Goal: Task Accomplishment & Management: Complete application form

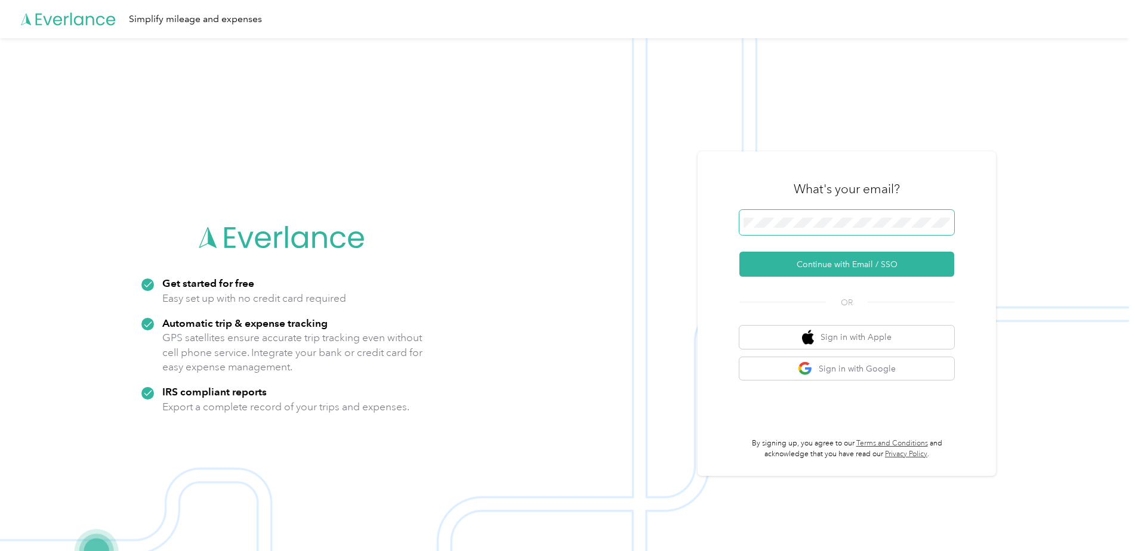
click at [780, 230] on span at bounding box center [846, 222] width 215 height 25
click at [840, 267] on button "Continue with Email / SSO" at bounding box center [846, 264] width 215 height 25
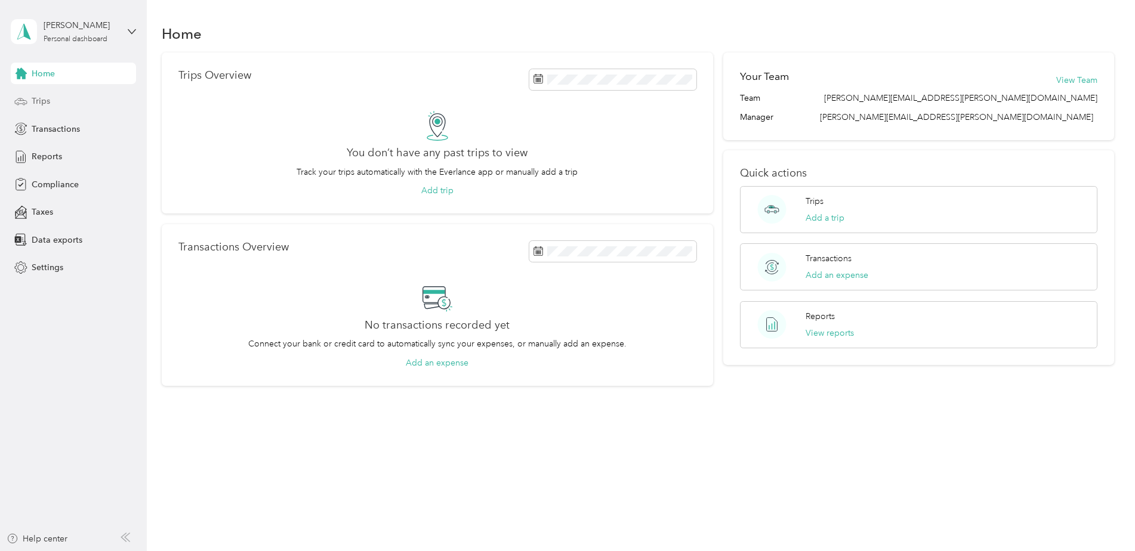
click at [36, 98] on span "Trips" at bounding box center [41, 101] width 18 height 13
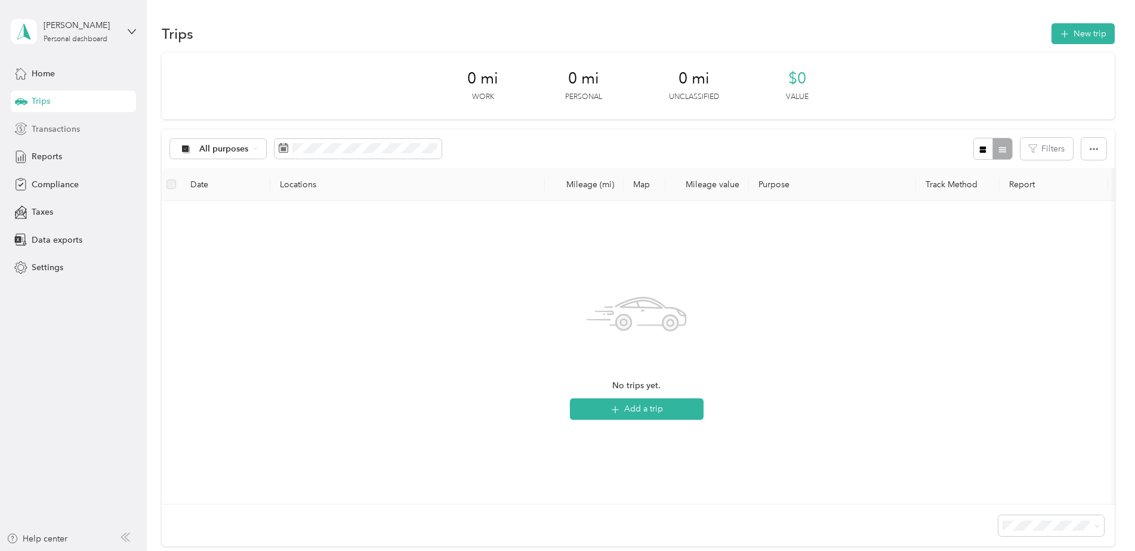
click at [55, 126] on span "Transactions" at bounding box center [56, 129] width 48 height 13
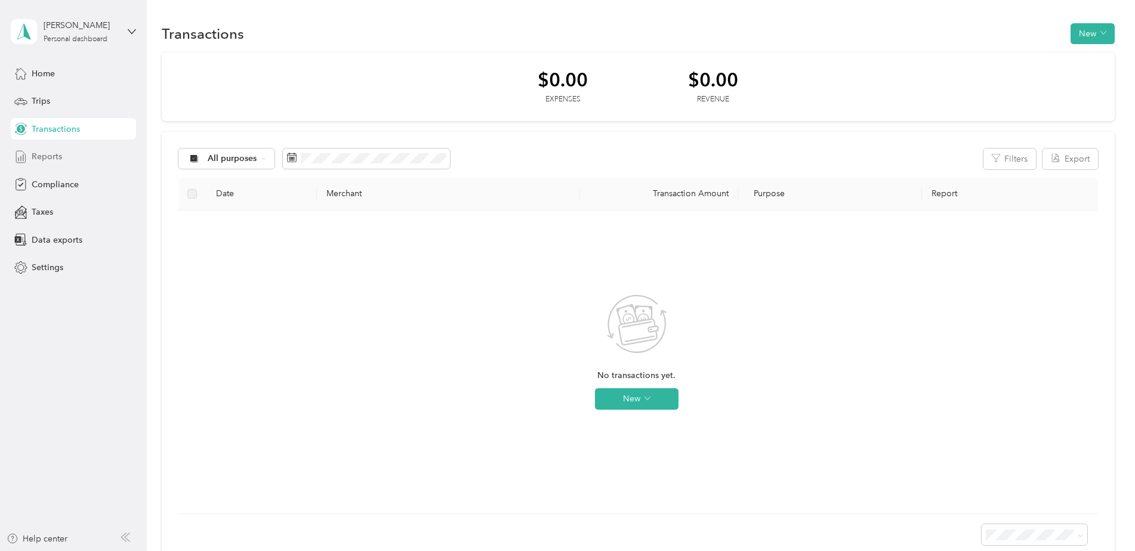
click at [48, 152] on span "Reports" at bounding box center [47, 156] width 30 height 13
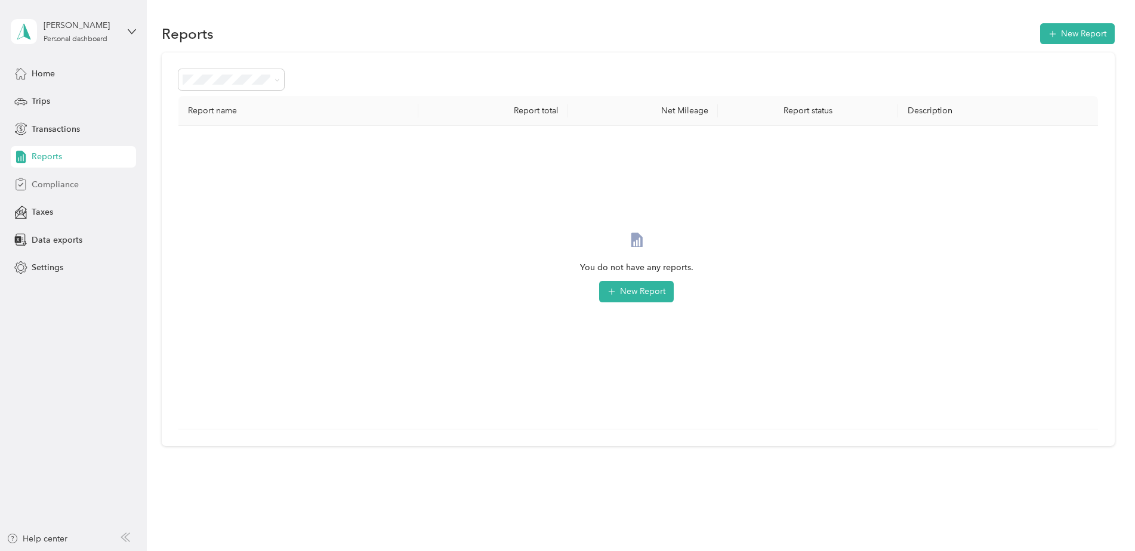
click at [48, 184] on span "Compliance" at bounding box center [55, 184] width 47 height 13
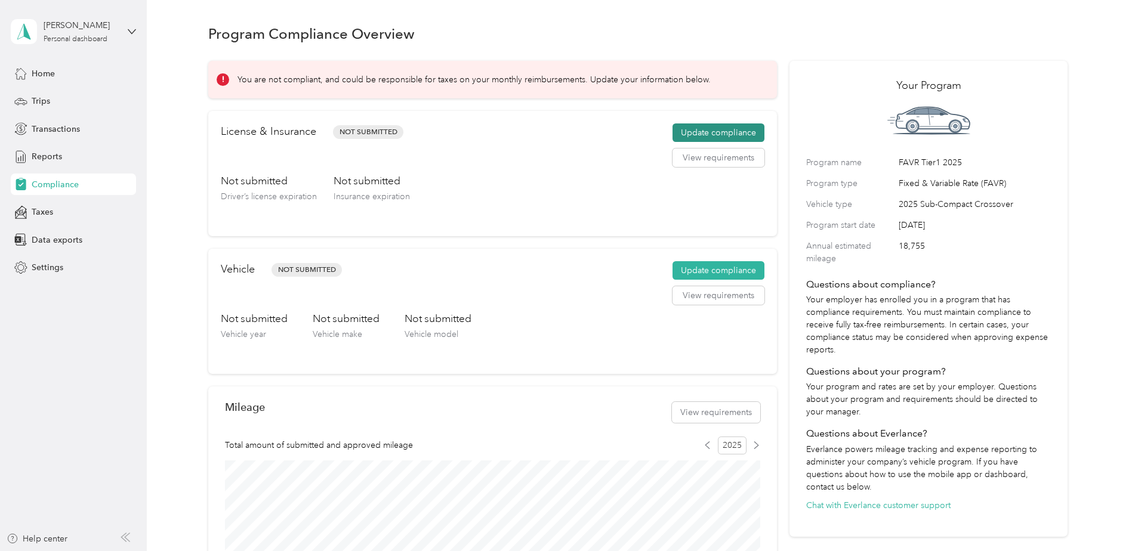
click at [693, 134] on button "Update compliance" at bounding box center [718, 133] width 92 height 19
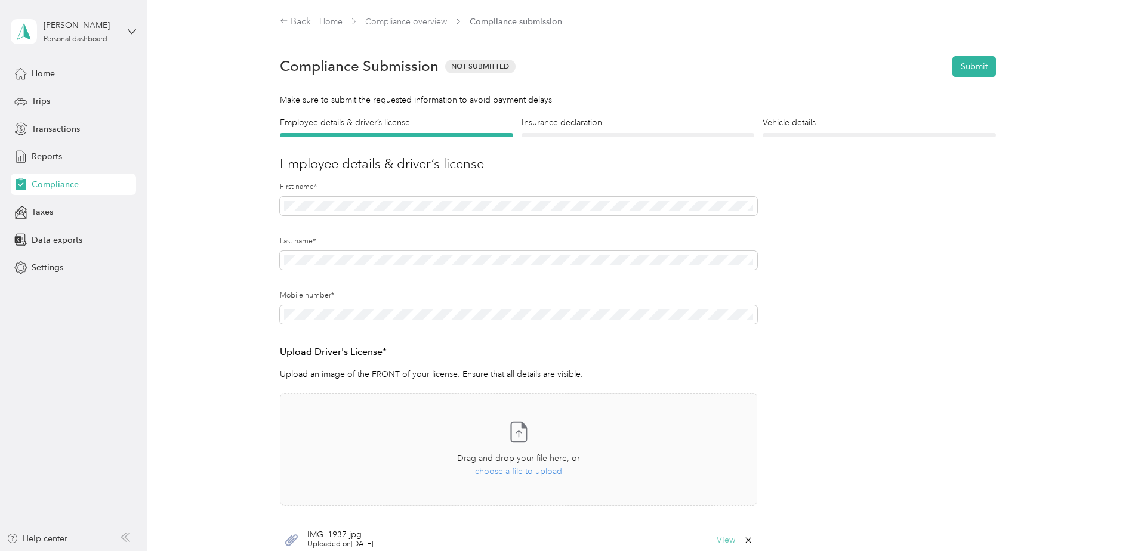
click at [721, 539] on button "View" at bounding box center [726, 540] width 18 height 8
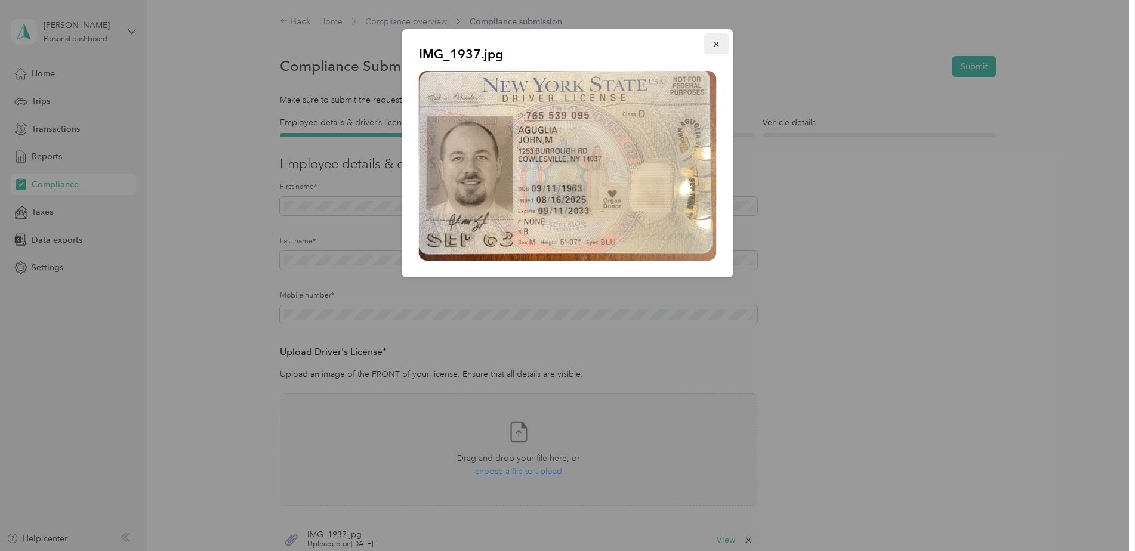
click at [715, 44] on icon "button" at bounding box center [716, 44] width 5 height 5
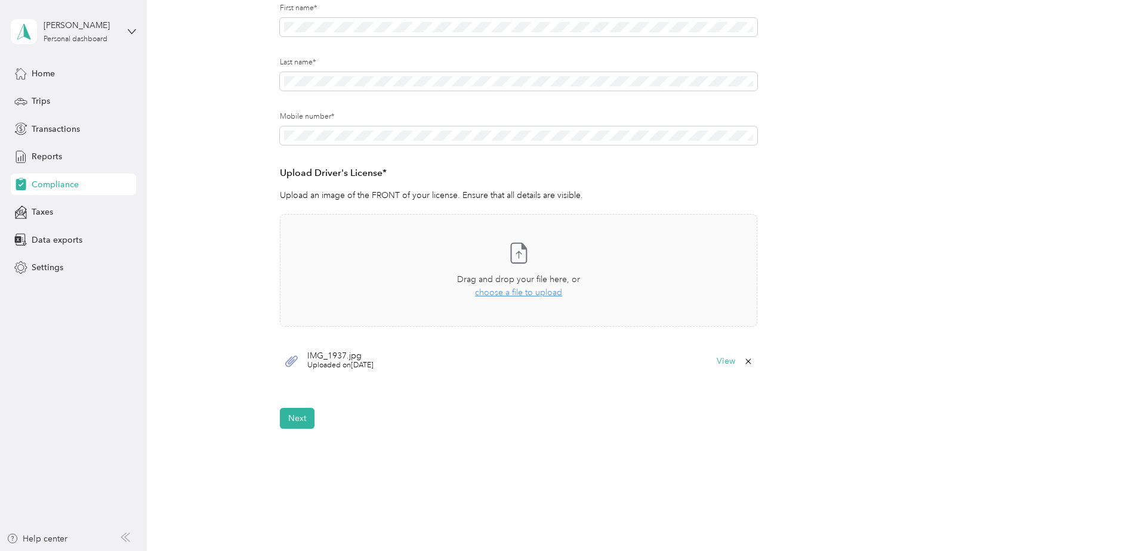
scroll to position [181, 0]
click at [294, 418] on button "Next" at bounding box center [297, 416] width 35 height 21
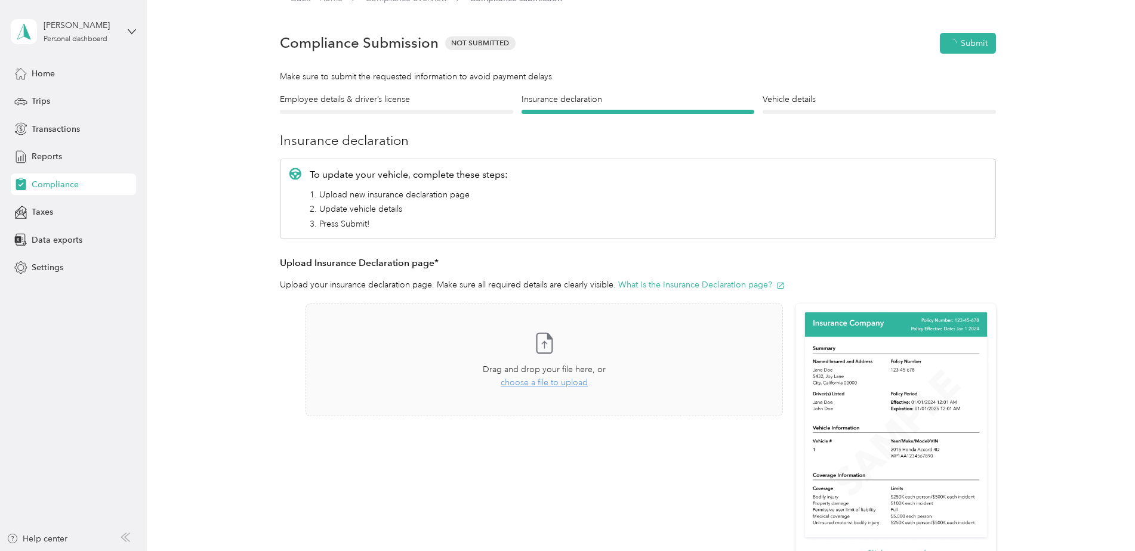
scroll to position [15, 0]
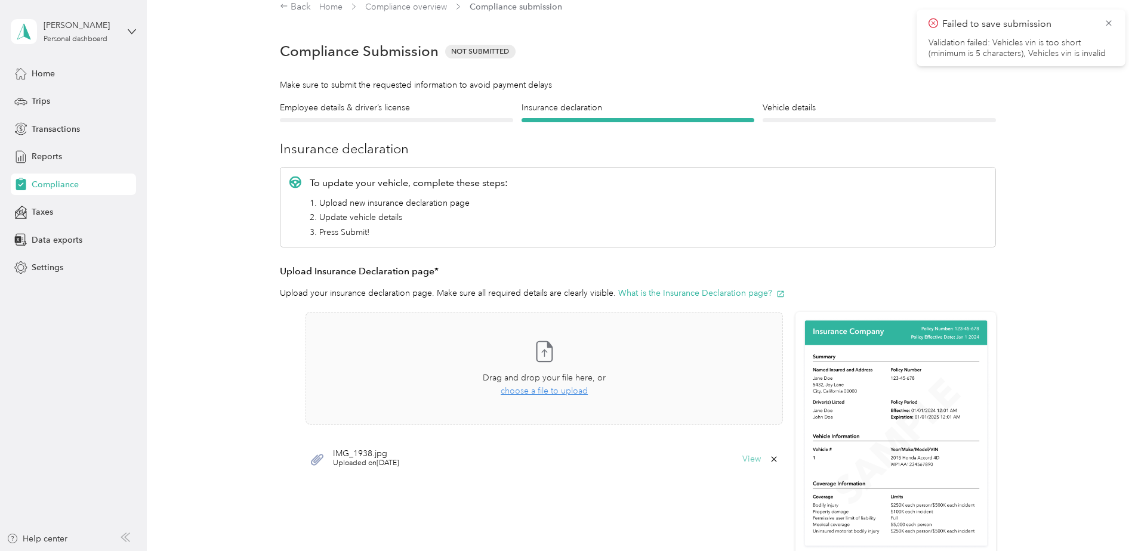
click at [749, 460] on button "View" at bounding box center [751, 459] width 18 height 8
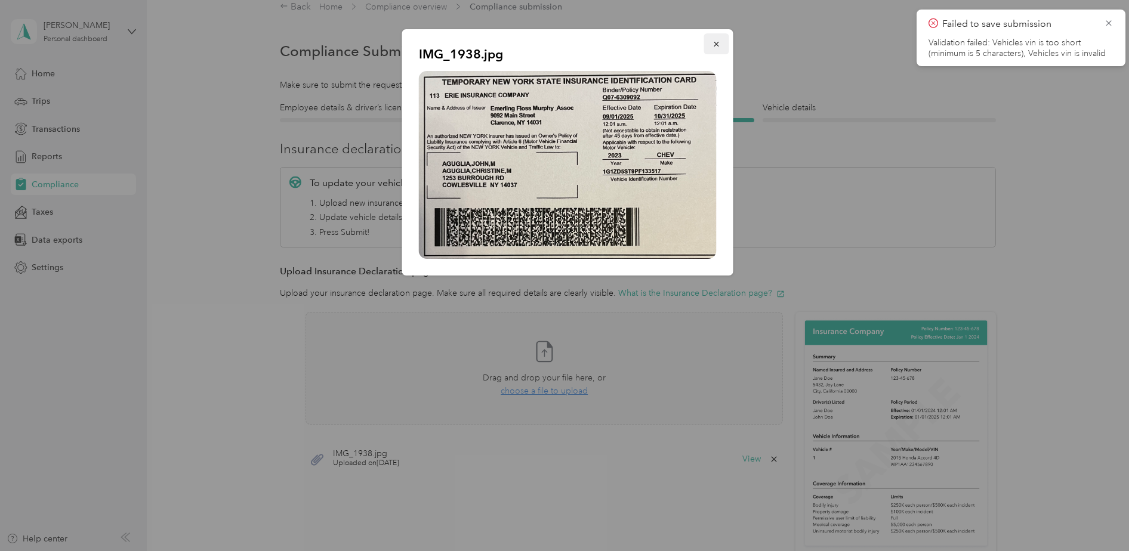
click at [717, 35] on button "button" at bounding box center [716, 43] width 25 height 21
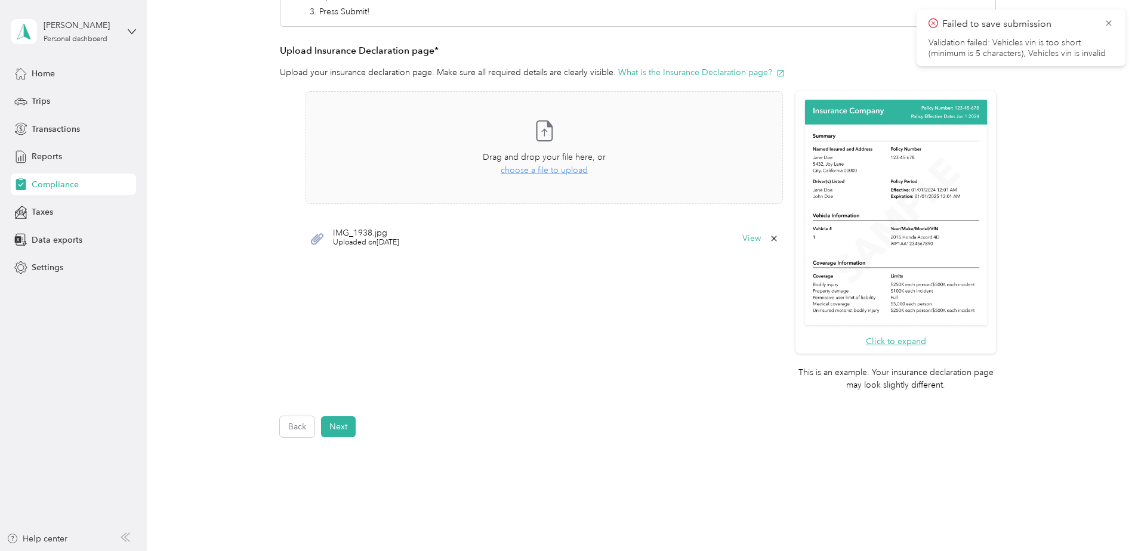
scroll to position [270, 0]
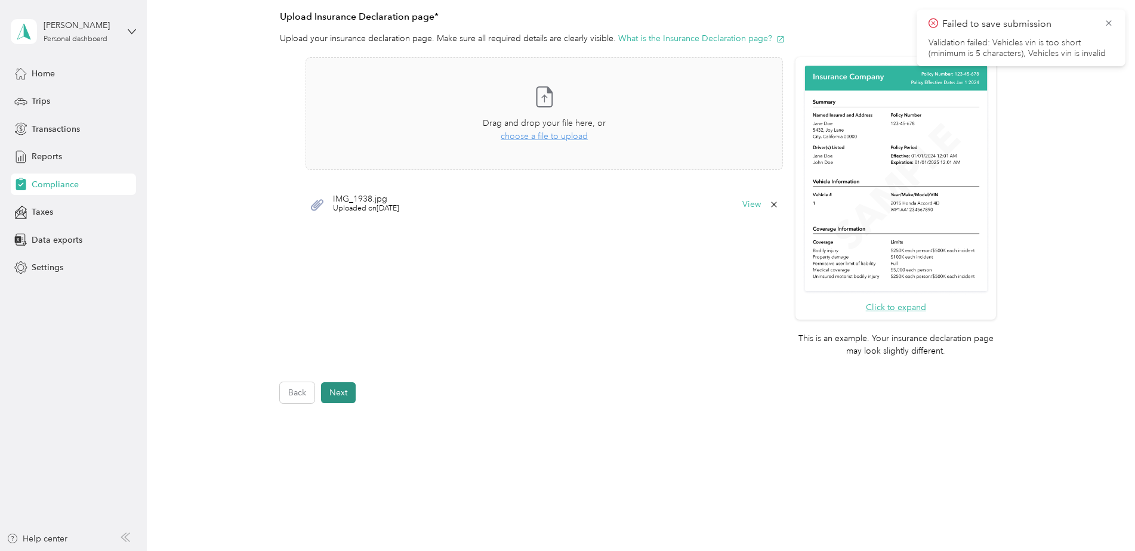
click at [335, 394] on button "Next" at bounding box center [338, 392] width 35 height 21
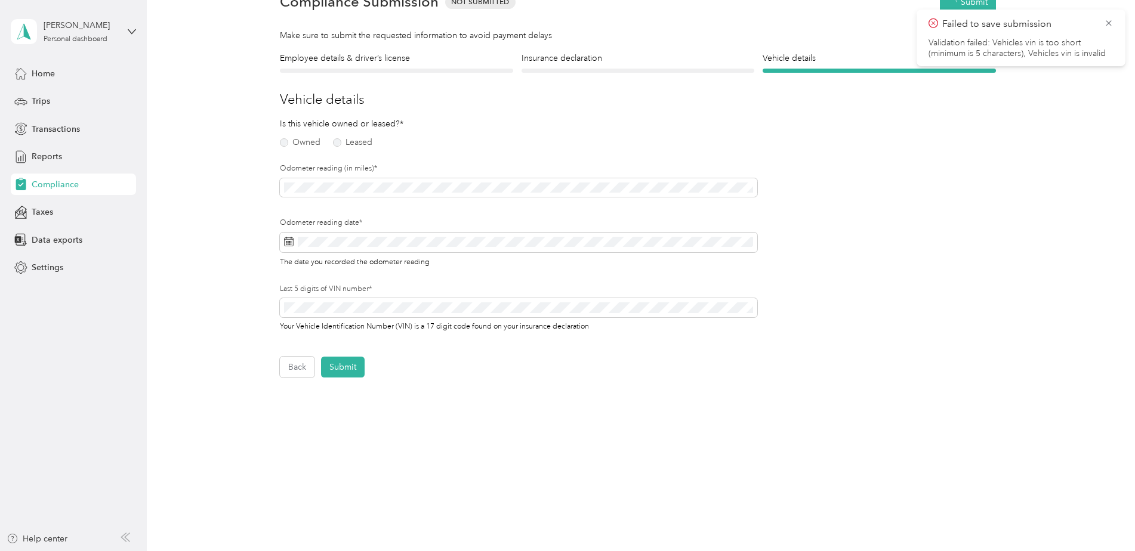
scroll to position [15, 0]
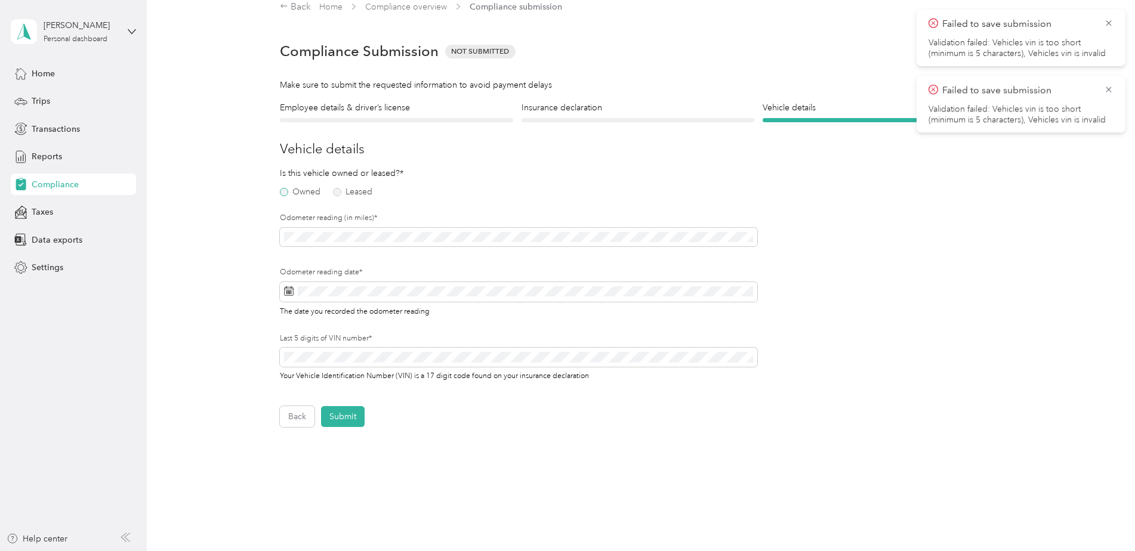
click at [283, 193] on label "Owned" at bounding box center [300, 192] width 41 height 8
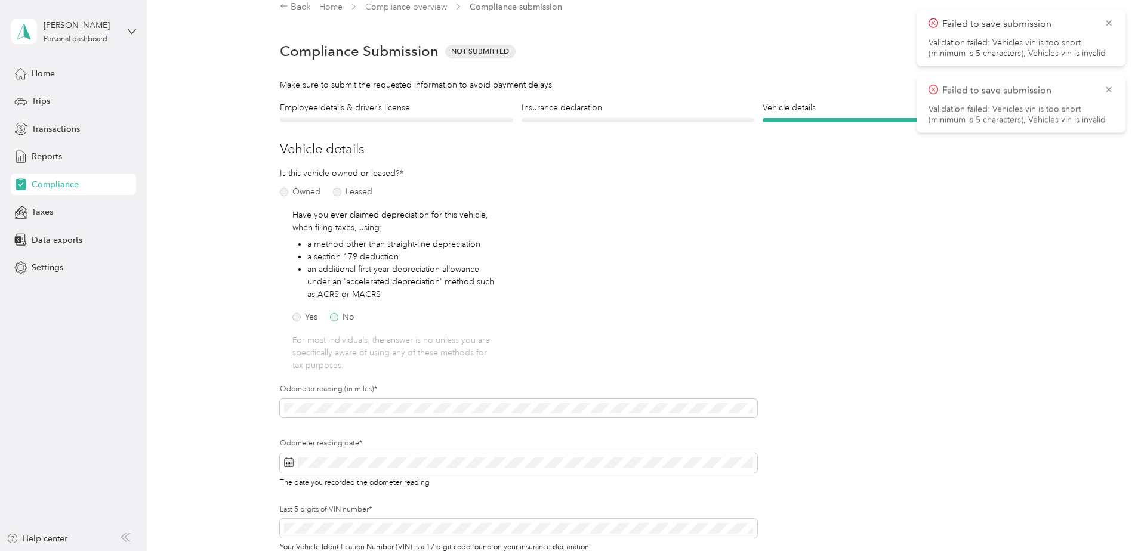
click at [334, 318] on label "No" at bounding box center [342, 317] width 24 height 8
click at [310, 468] on span at bounding box center [518, 463] width 477 height 20
click at [338, 339] on div "2" at bounding box center [339, 341] width 16 height 15
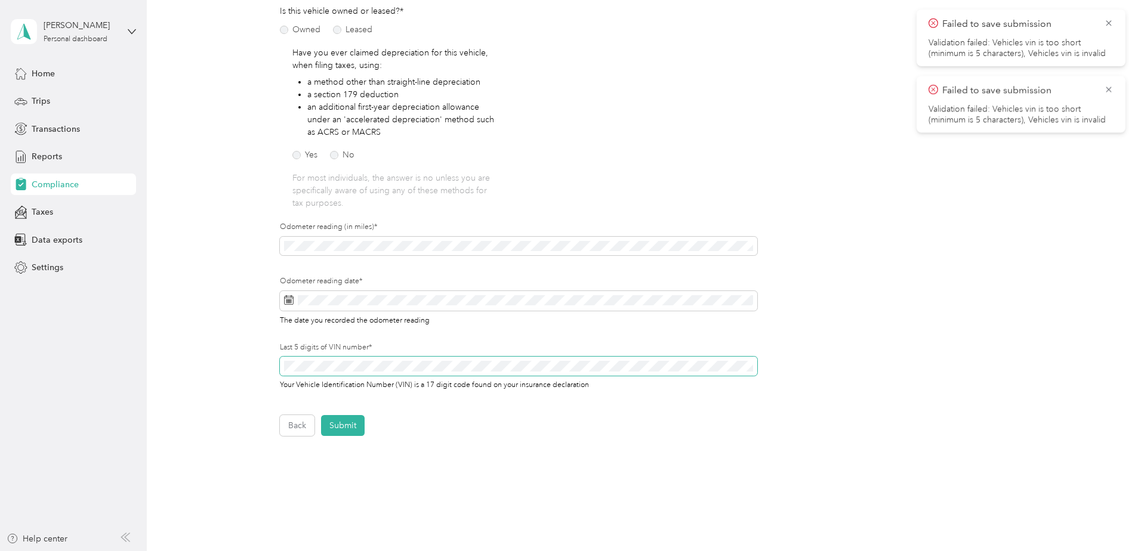
scroll to position [178, 0]
click at [336, 425] on button "Submit" at bounding box center [343, 425] width 44 height 21
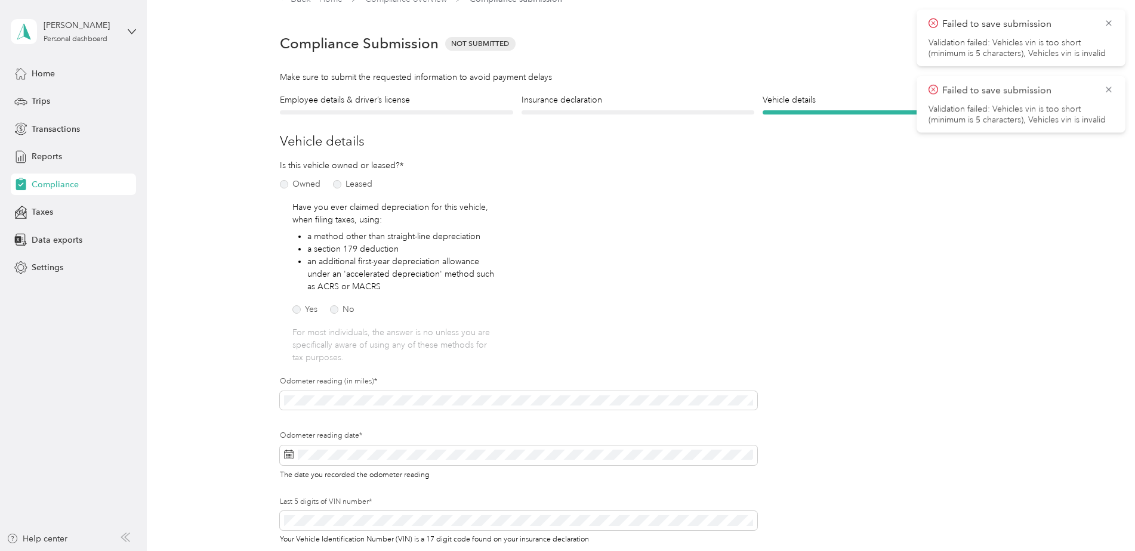
scroll to position [15, 0]
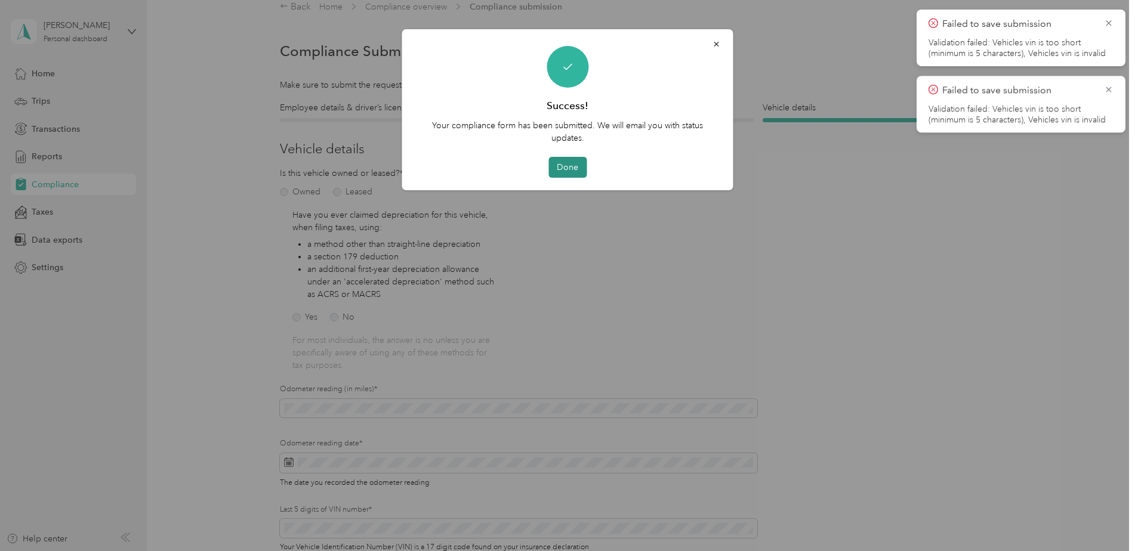
click at [564, 161] on button "Done" at bounding box center [567, 167] width 38 height 21
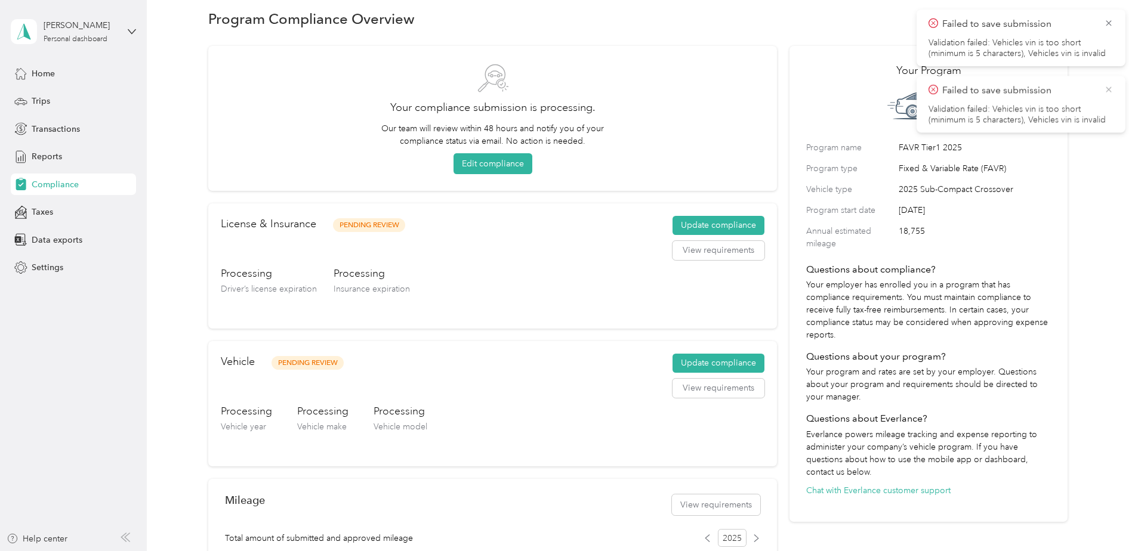
click at [1110, 91] on icon at bounding box center [1108, 89] width 5 height 5
click at [1105, 24] on icon at bounding box center [1109, 23] width 10 height 11
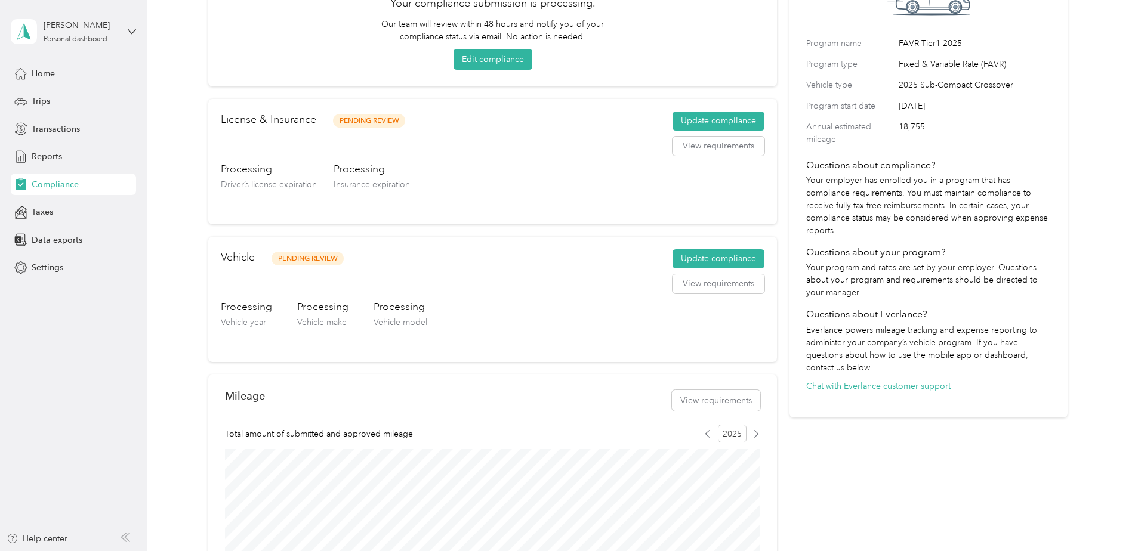
scroll to position [117, 0]
